Goal: Information Seeking & Learning: Find specific fact

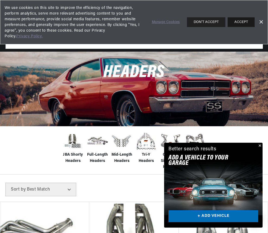
scroll to position [0, 164]
click at [244, 17] on button "ACCEPT" at bounding box center [240, 22] width 27 height 10
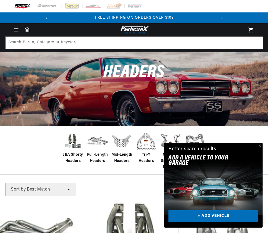
click at [0, 0] on input "text" at bounding box center [0, 0] width 0 height 0
type input "`"
type input "1961 pontica bonneville headers"
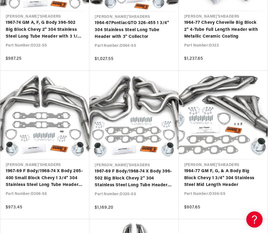
scroll to position [347, 0]
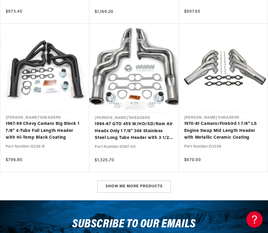
type input "Pontiac headers"
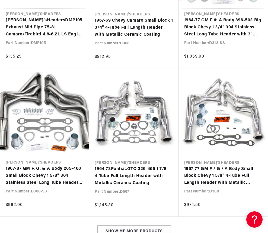
scroll to position [1064, 0]
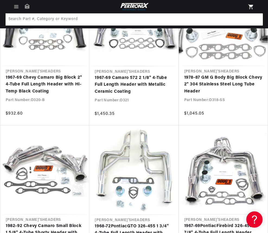
scroll to position [0, 69]
